Goal: Navigation & Orientation: Find specific page/section

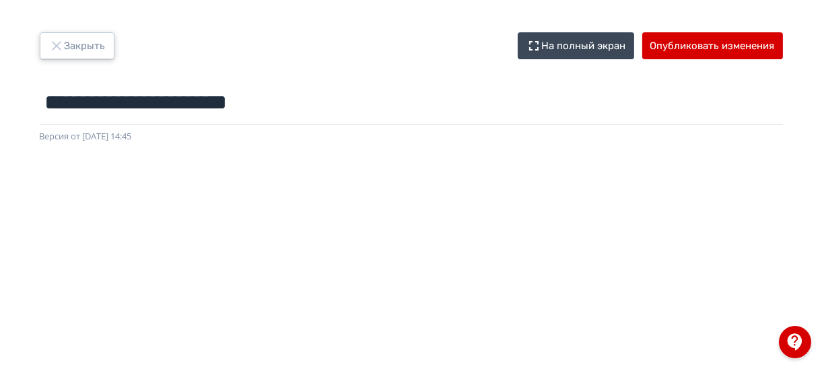
click at [56, 40] on icon "button" at bounding box center [56, 46] width 16 height 16
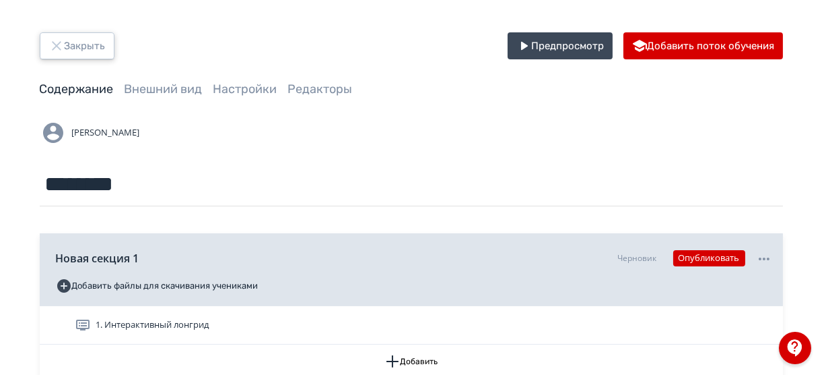
click at [47, 45] on button "Закрыть" at bounding box center [77, 45] width 75 height 27
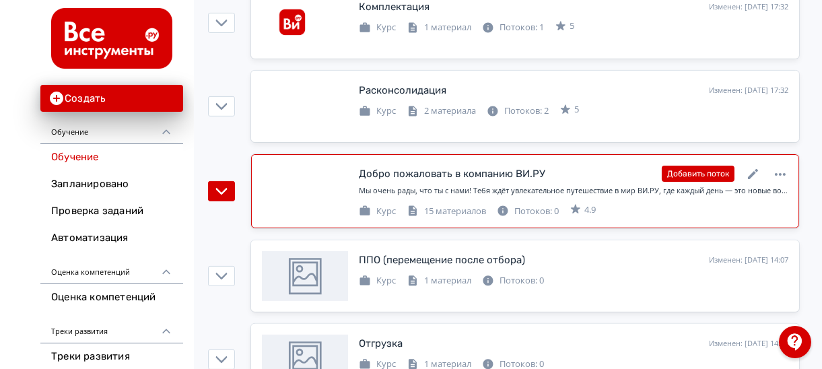
scroll to position [754, 0]
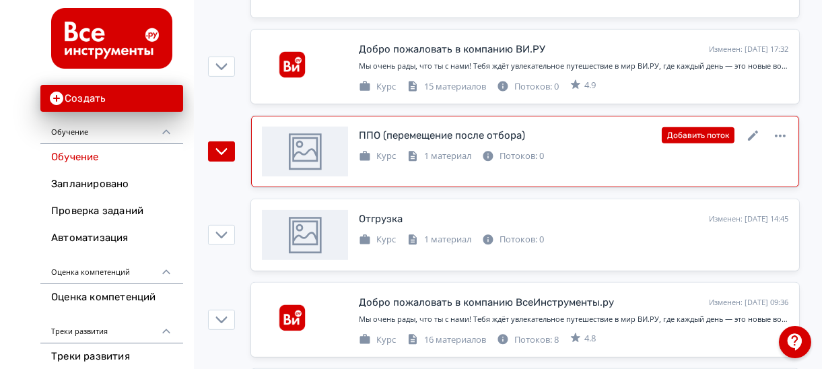
click at [560, 136] on div "ППО (перемещение после отбора) Изменен: [DATE] 14:07 Добавить поток" at bounding box center [574, 136] width 430 height 18
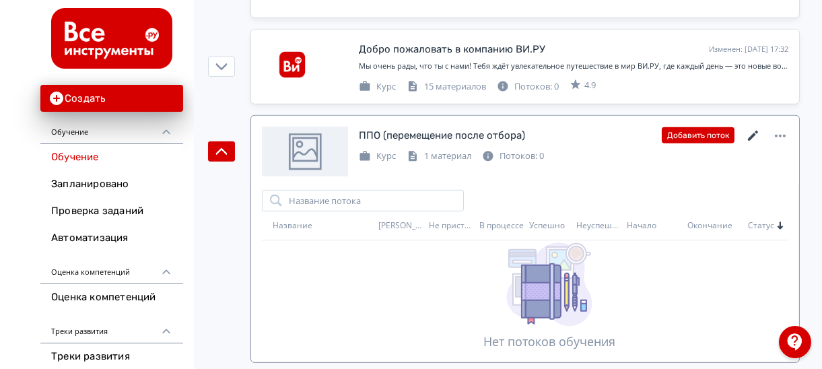
click at [750, 131] on icon at bounding box center [754, 136] width 16 height 16
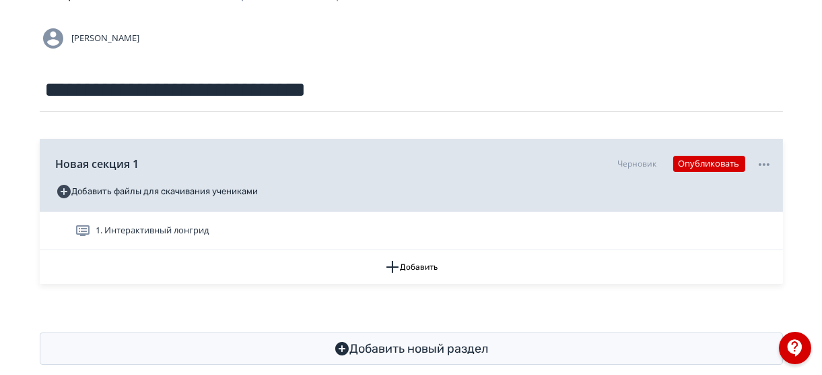
scroll to position [116, 0]
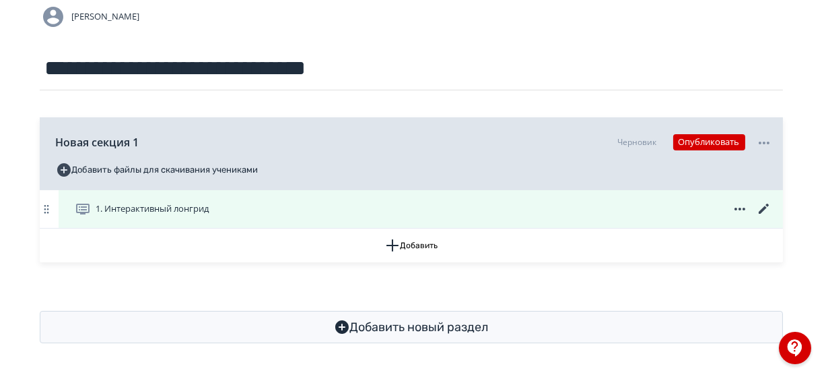
click at [765, 204] on icon at bounding box center [764, 209] width 16 height 16
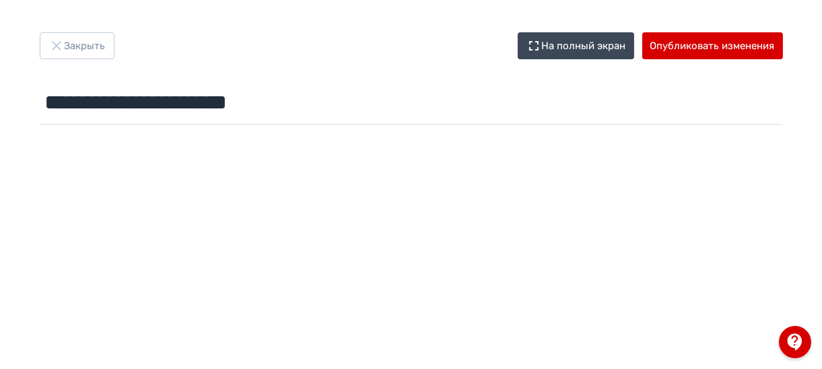
click at [366, 73] on div "**********" at bounding box center [411, 81] width 808 height 98
click at [88, 38] on button "Закрыть" at bounding box center [77, 45] width 75 height 27
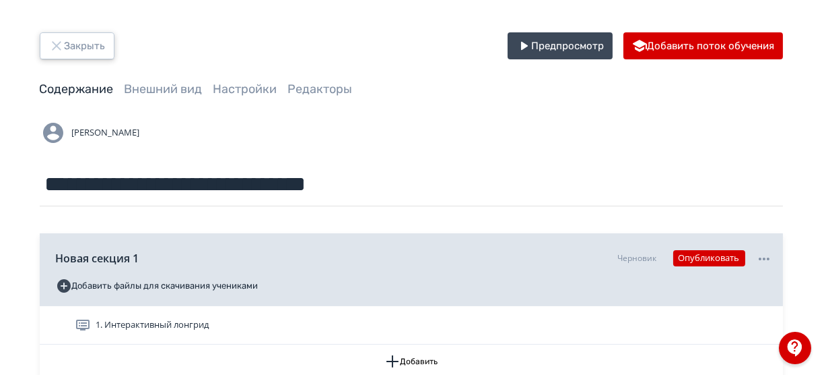
click at [76, 48] on button "Закрыть" at bounding box center [77, 45] width 75 height 27
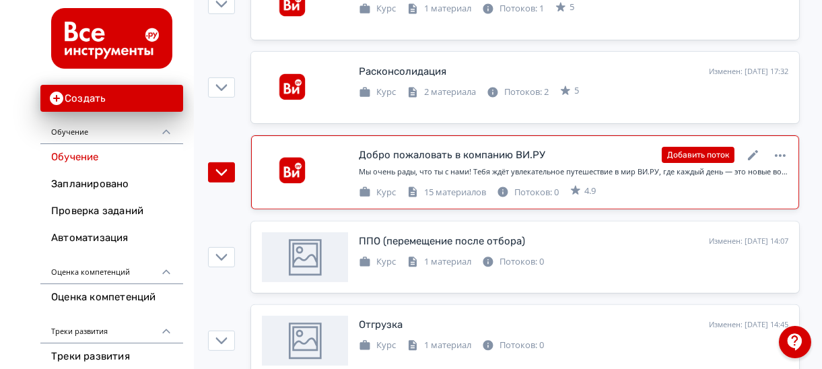
scroll to position [647, 0]
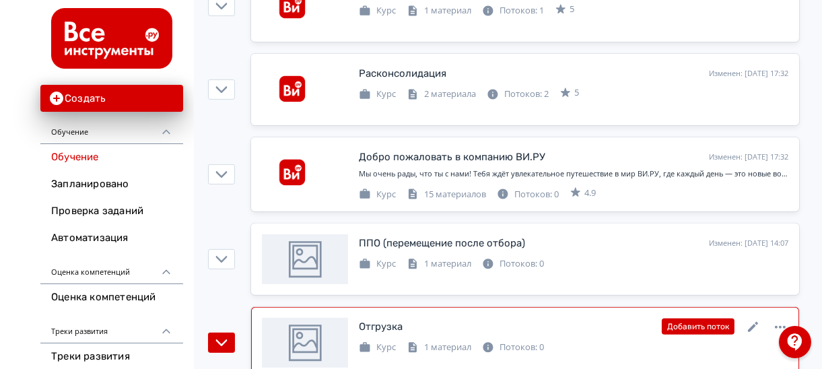
click at [533, 321] on div "Отгрузка Изменен: [DATE] 14:45 Добавить поток" at bounding box center [574, 327] width 430 height 18
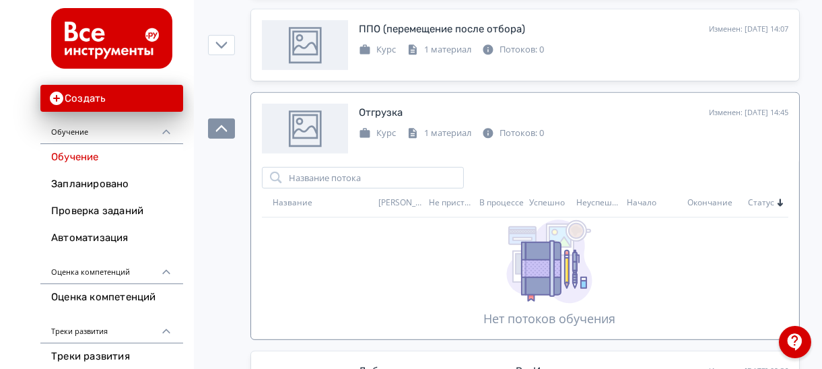
scroll to position [862, 0]
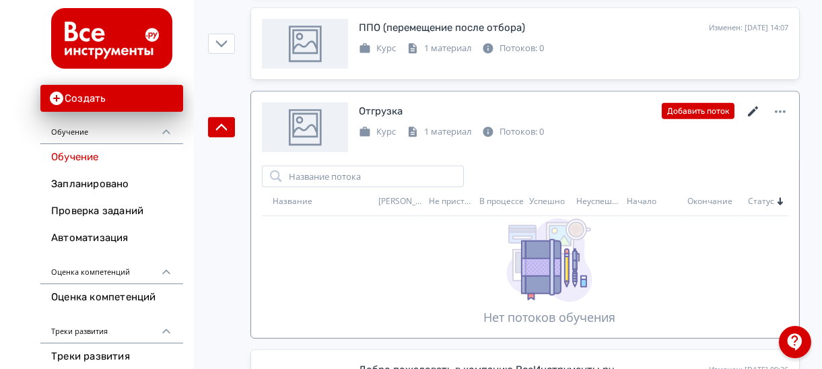
click at [750, 104] on icon at bounding box center [754, 112] width 16 height 16
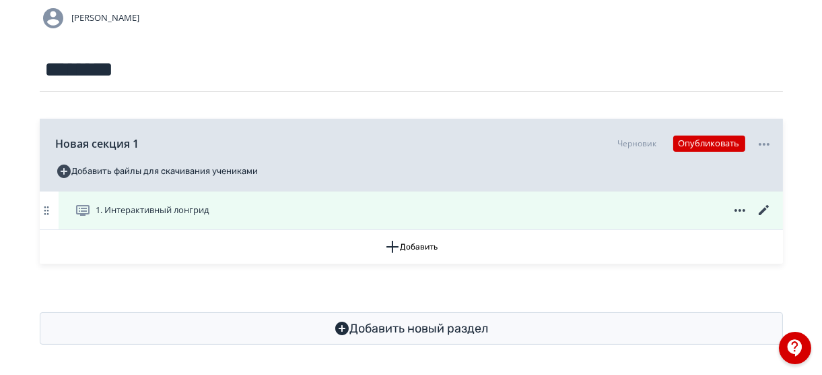
scroll to position [116, 0]
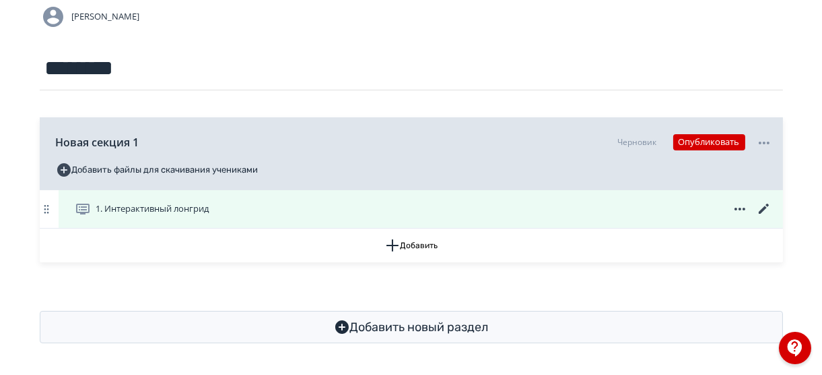
click at [760, 209] on icon at bounding box center [764, 209] width 16 height 16
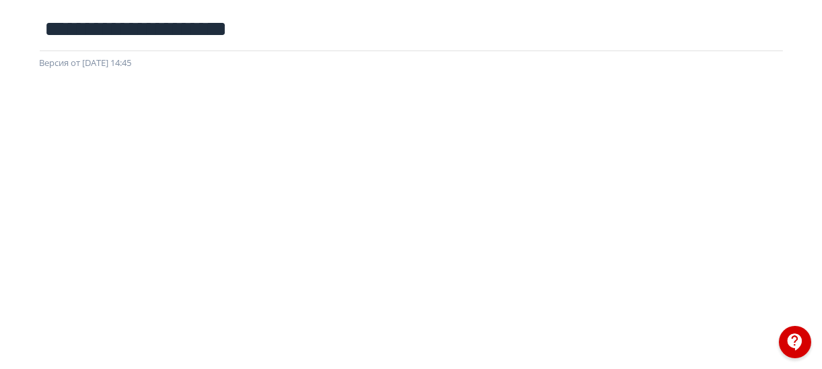
scroll to position [216, 0]
